Goal: Check status: Check status

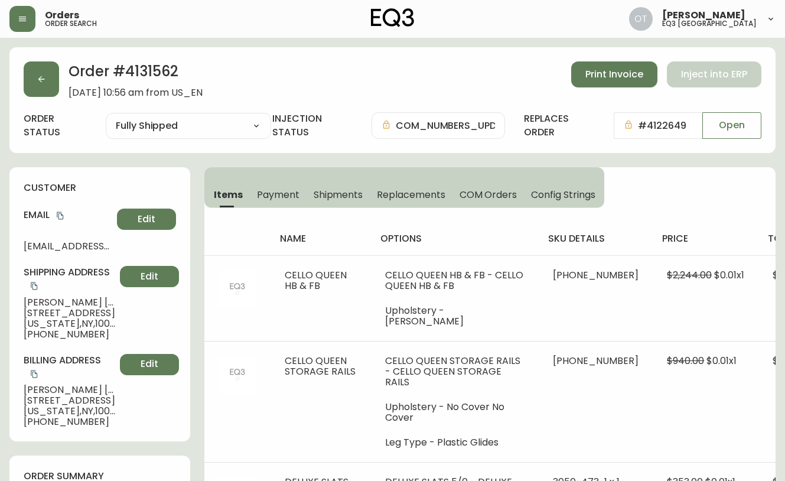
select select "FULLY_SHIPPED"
click at [34, 85] on button "button" at bounding box center [41, 78] width 35 height 35
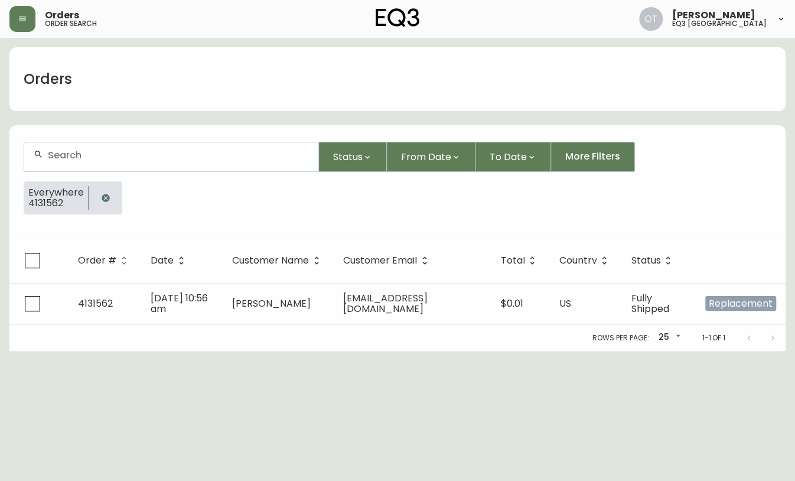
click at [87, 161] on div at bounding box center [171, 156] width 294 height 29
paste input "4132946"
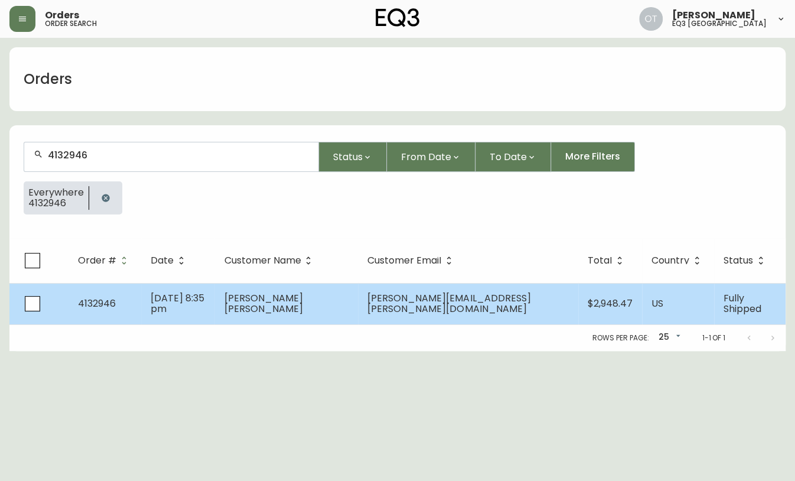
type input "4132946"
click at [153, 292] on td "[DATE] 8:35 pm" at bounding box center [177, 303] width 73 height 41
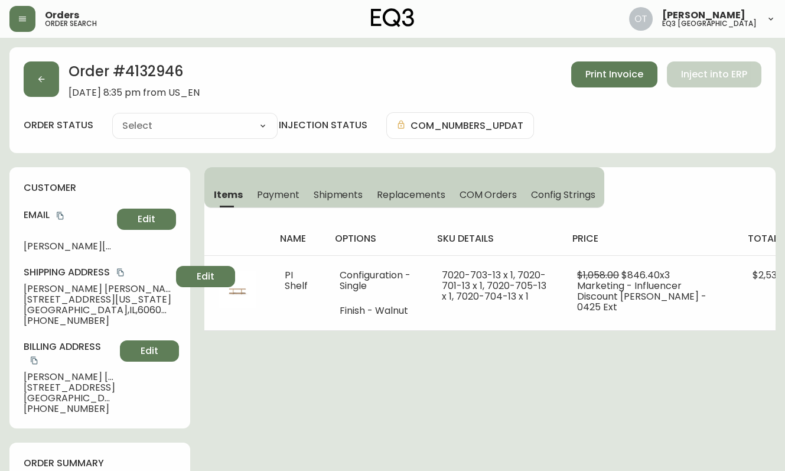
type input "Fully Shipped"
select select "FULLY_SHIPPED"
